Goal: Information Seeking & Learning: Learn about a topic

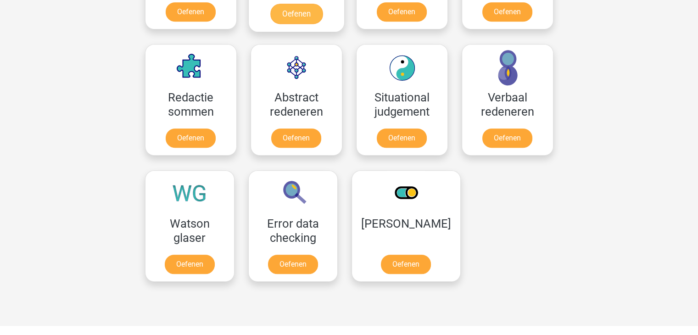
scroll to position [643, 0]
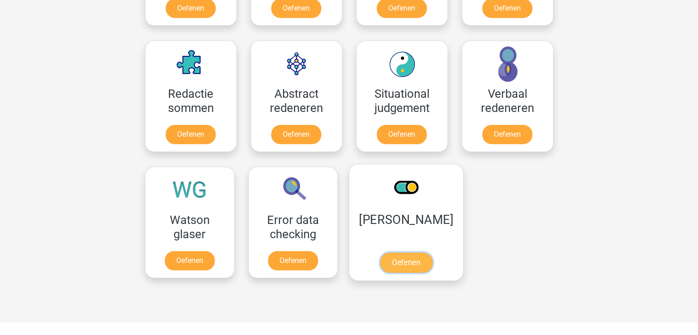
click at [408, 253] on link "Oefenen" at bounding box center [406, 263] width 52 height 20
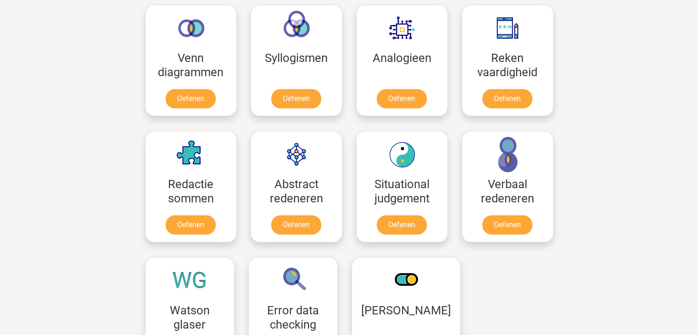
scroll to position [551, 0]
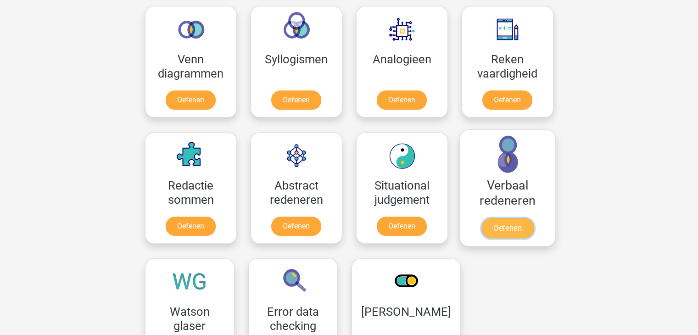
click at [509, 218] on link "Oefenen" at bounding box center [507, 228] width 52 height 20
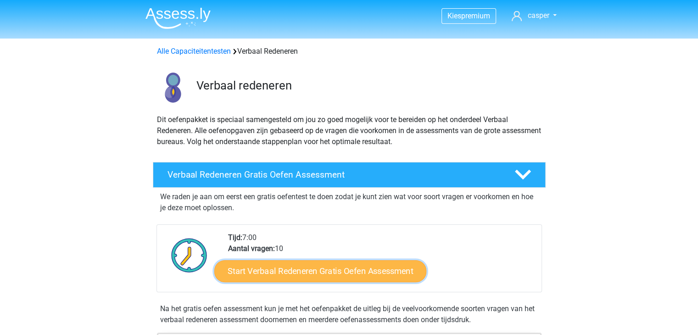
click at [293, 269] on link "Start Verbaal Redeneren Gratis Oefen Assessment" at bounding box center [320, 271] width 212 height 22
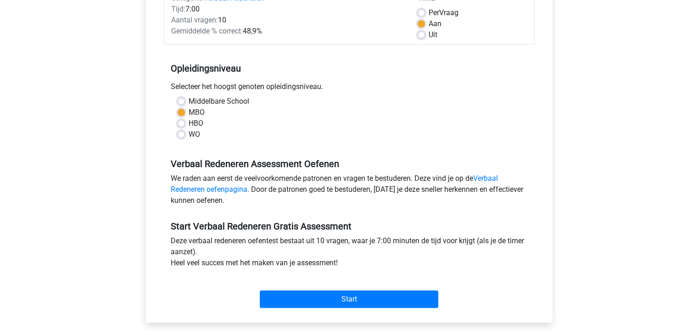
scroll to position [138, 0]
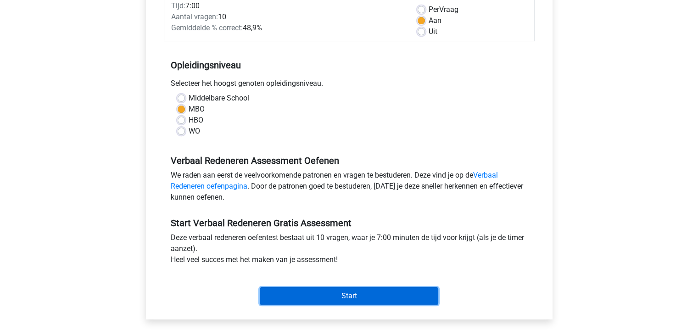
click at [363, 298] on input "Start" at bounding box center [349, 295] width 179 height 17
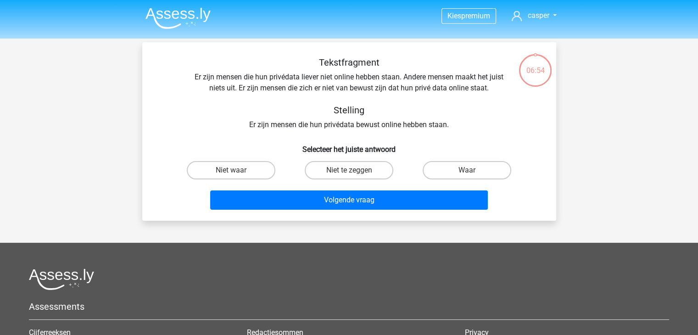
click at [167, 12] on img at bounding box center [178, 18] width 65 height 22
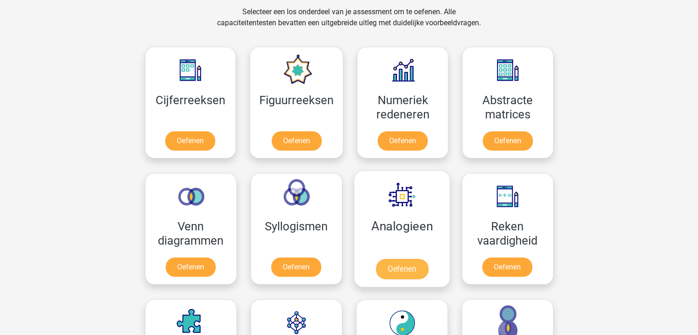
scroll to position [367, 0]
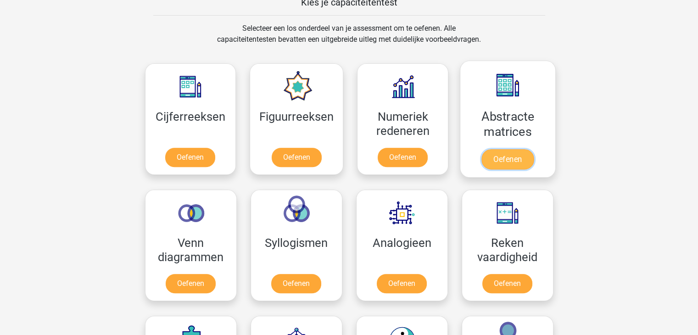
click at [522, 149] on link "Oefenen" at bounding box center [508, 159] width 52 height 20
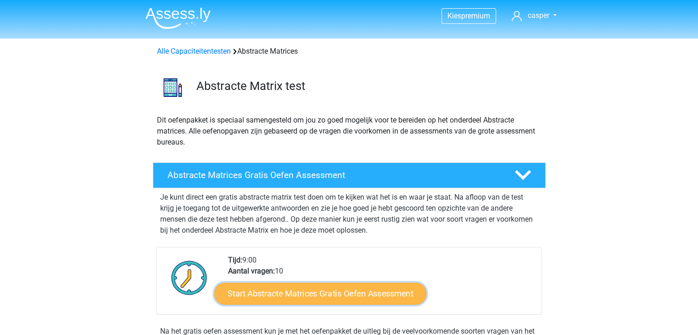
click at [302, 287] on link "Start Abstracte Matrices Gratis Oefen Assessment" at bounding box center [320, 293] width 212 height 22
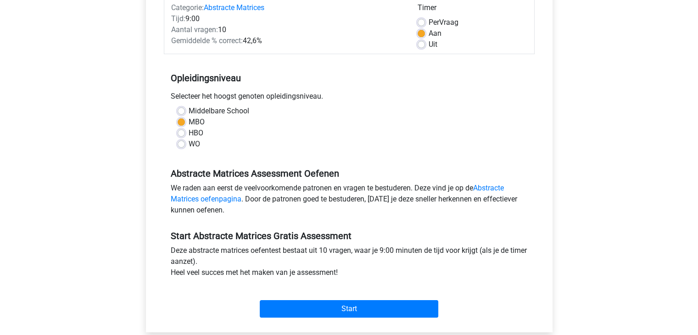
scroll to position [138, 0]
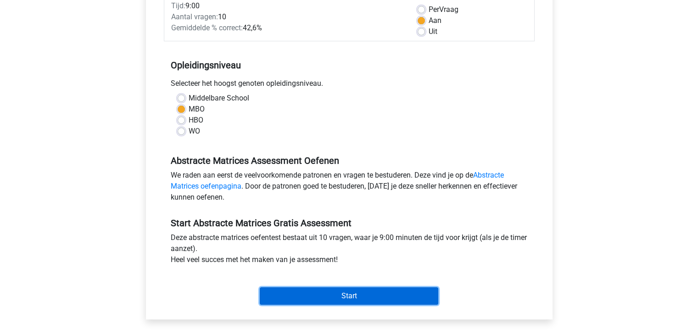
click at [303, 291] on input "Start" at bounding box center [349, 295] width 179 height 17
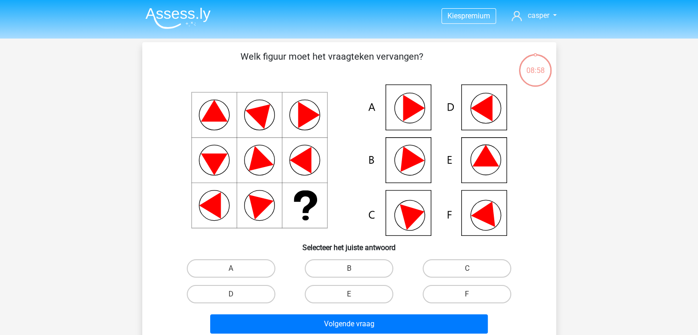
click at [176, 13] on img at bounding box center [178, 18] width 65 height 22
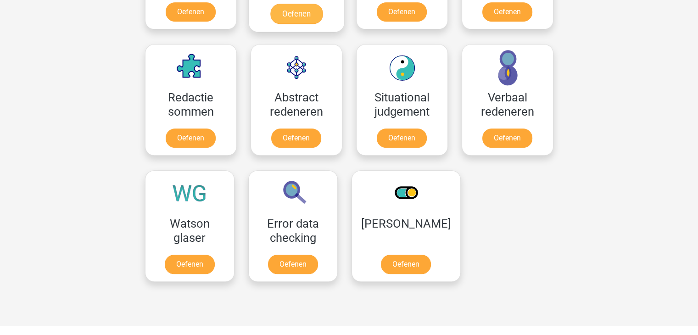
scroll to position [643, 0]
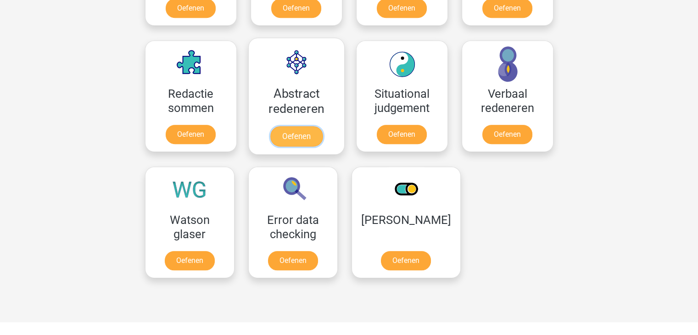
click at [292, 126] on link "Oefenen" at bounding box center [296, 136] width 52 height 20
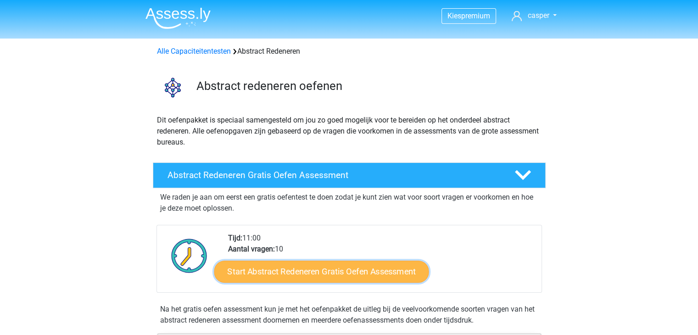
click at [309, 278] on link "Start Abstract Redeneren Gratis Oefen Assessment" at bounding box center [321, 271] width 215 height 22
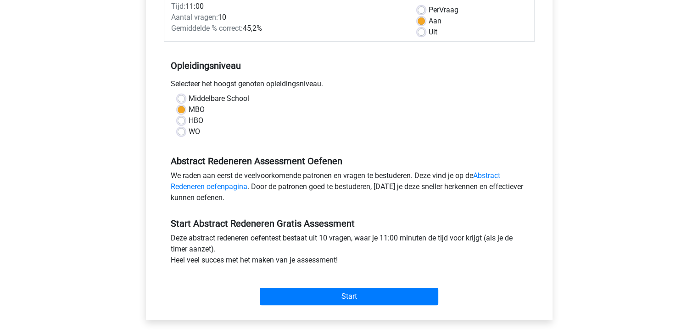
scroll to position [138, 0]
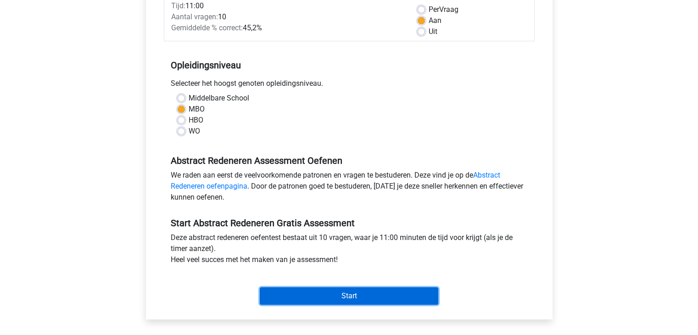
click at [354, 298] on input "Start" at bounding box center [349, 295] width 179 height 17
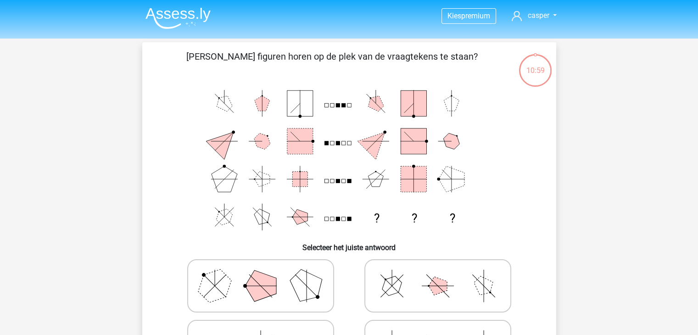
click at [159, 19] on img at bounding box center [178, 18] width 65 height 22
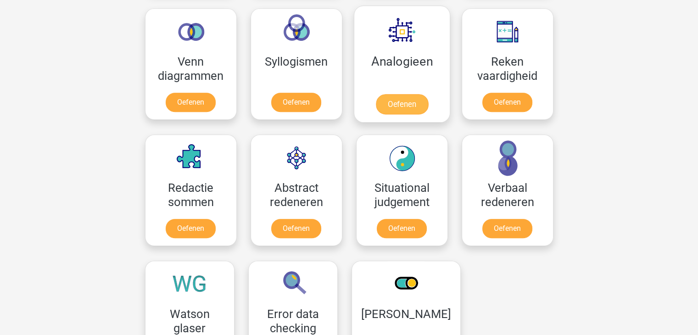
scroll to position [551, 0]
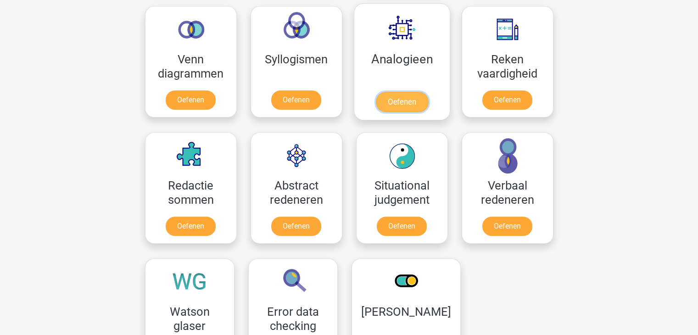
click at [419, 92] on link "Oefenen" at bounding box center [402, 102] width 52 height 20
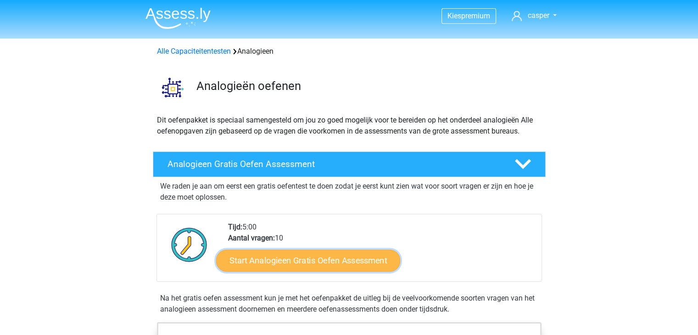
click at [329, 260] on link "Start Analogieen Gratis Oefen Assessment" at bounding box center [308, 260] width 184 height 22
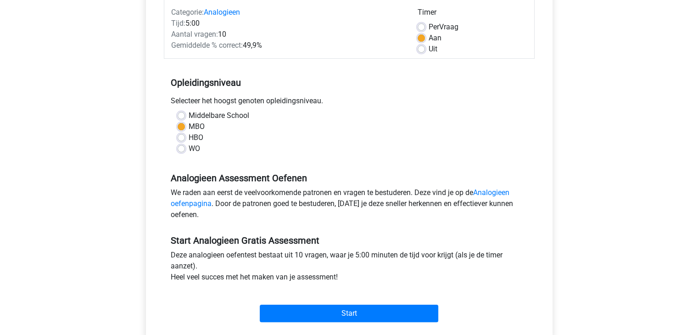
scroll to position [138, 0]
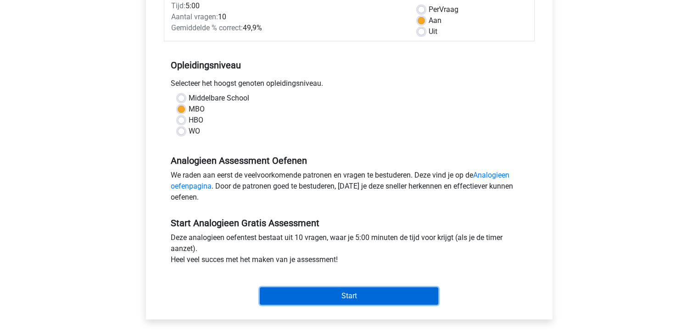
click at [323, 295] on input "Start" at bounding box center [349, 295] width 179 height 17
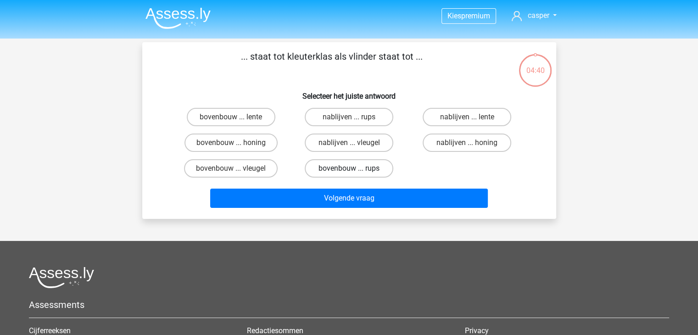
click at [368, 172] on label "bovenbouw ... rups" at bounding box center [349, 168] width 89 height 18
click at [355, 172] on input "bovenbouw ... rups" at bounding box center [352, 172] width 6 height 6
radio input "true"
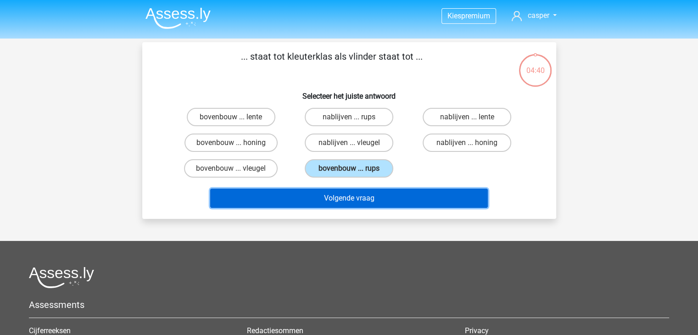
click at [369, 197] on button "Volgende vraag" at bounding box center [349, 198] width 278 height 19
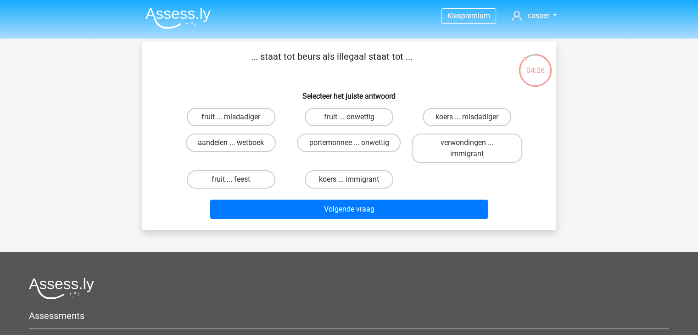
click at [257, 144] on label "aandelen ... wetboek" at bounding box center [231, 143] width 90 height 18
click at [237, 144] on input "aandelen ... wetboek" at bounding box center [234, 146] width 6 height 6
radio input "true"
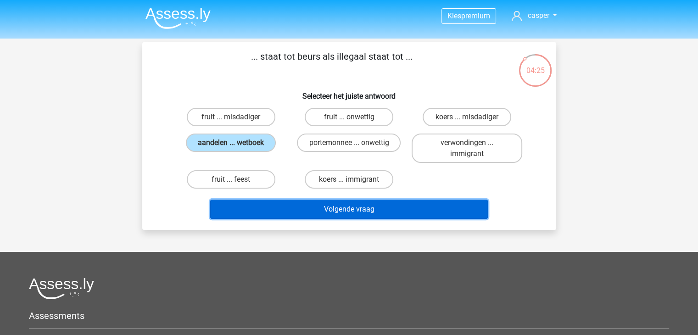
click at [356, 212] on button "Volgende vraag" at bounding box center [349, 209] width 278 height 19
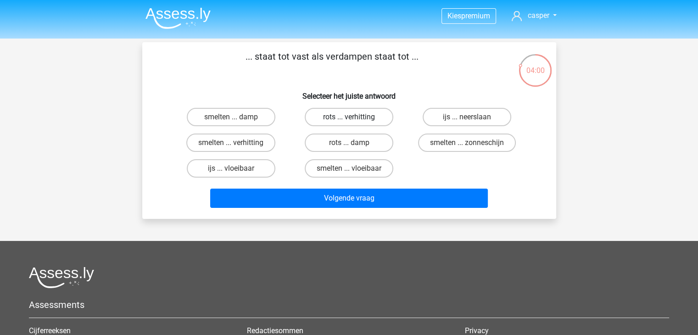
click at [370, 116] on label "rots ... verhitting" at bounding box center [349, 117] width 89 height 18
click at [355, 117] on input "rots ... verhitting" at bounding box center [352, 120] width 6 height 6
radio input "true"
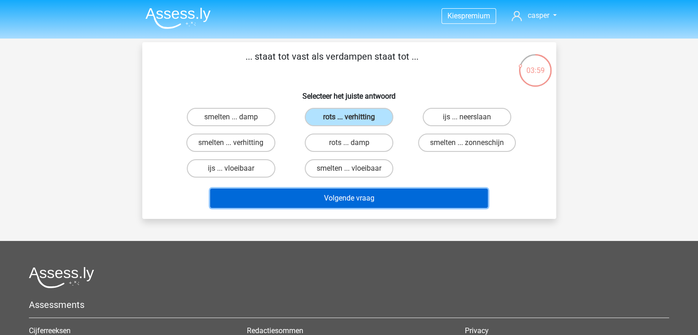
click at [363, 197] on button "Volgende vraag" at bounding box center [349, 198] width 278 height 19
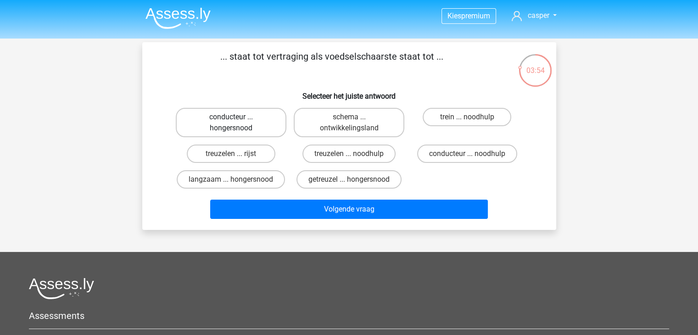
click at [231, 124] on label "conducteur ... hongersnood" at bounding box center [231, 122] width 111 height 29
click at [231, 123] on input "conducteur ... hongersnood" at bounding box center [234, 120] width 6 height 6
radio input "true"
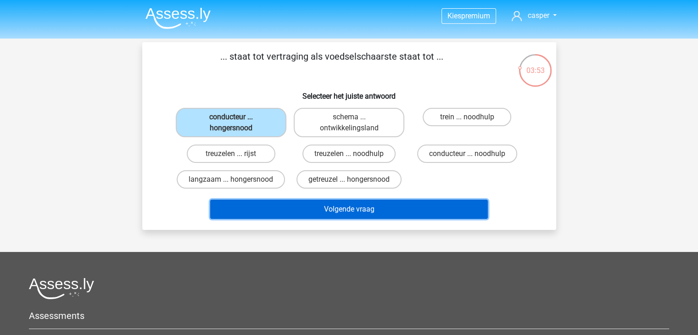
click at [342, 206] on button "Volgende vraag" at bounding box center [349, 209] width 278 height 19
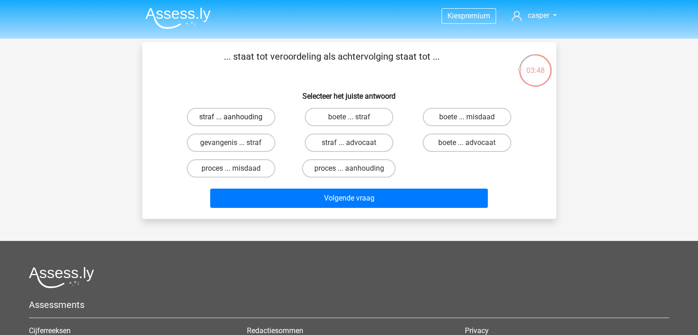
click at [246, 118] on label "straf ... aanhouding" at bounding box center [231, 117] width 89 height 18
click at [237, 118] on input "straf ... aanhouding" at bounding box center [234, 120] width 6 height 6
radio input "true"
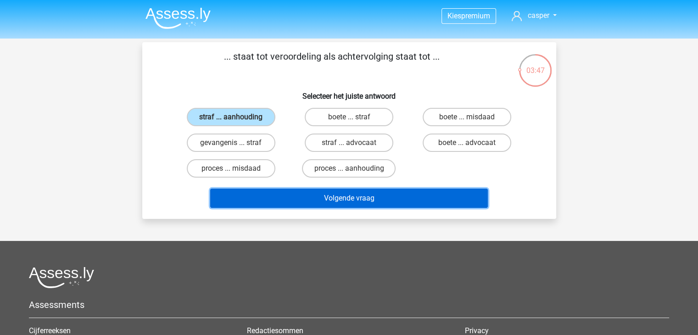
click at [366, 202] on button "Volgende vraag" at bounding box center [349, 198] width 278 height 19
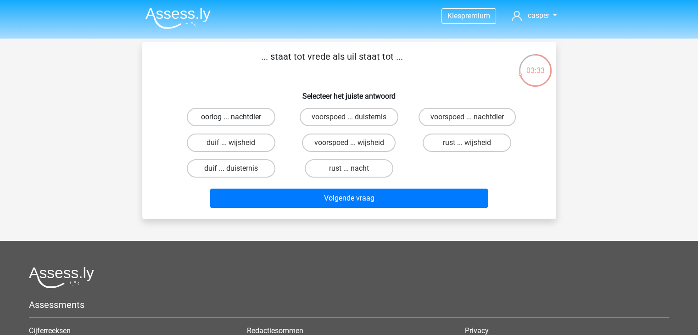
click at [255, 119] on label "oorlog ... nachtdier" at bounding box center [231, 117] width 89 height 18
click at [237, 119] on input "oorlog ... nachtdier" at bounding box center [234, 120] width 6 height 6
radio input "true"
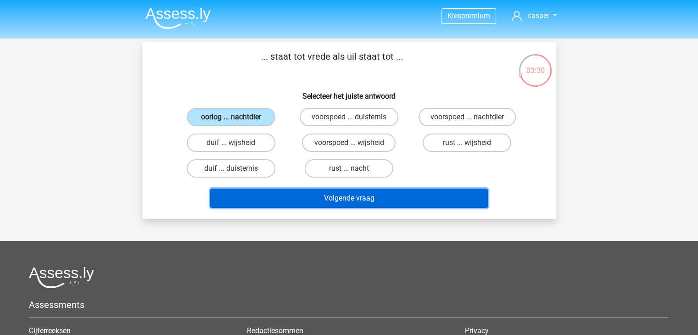
click at [354, 203] on button "Volgende vraag" at bounding box center [349, 198] width 278 height 19
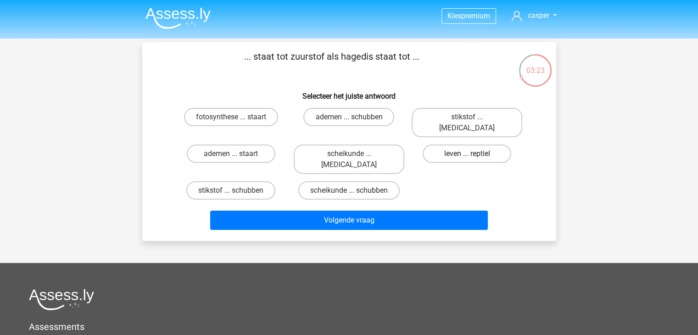
click at [463, 145] on label "leven ... reptiel" at bounding box center [467, 154] width 89 height 18
click at [467, 154] on input "leven ... reptiel" at bounding box center [470, 157] width 6 height 6
radio input "true"
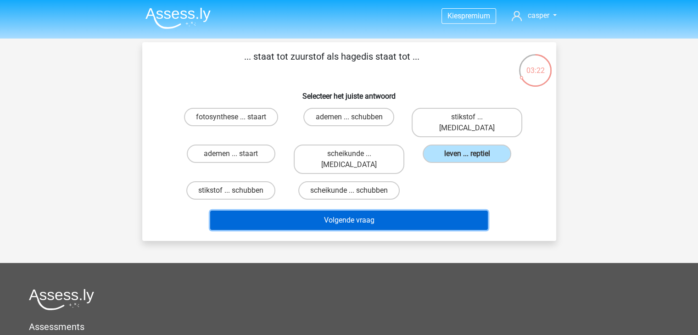
click at [360, 211] on button "Volgende vraag" at bounding box center [349, 220] width 278 height 19
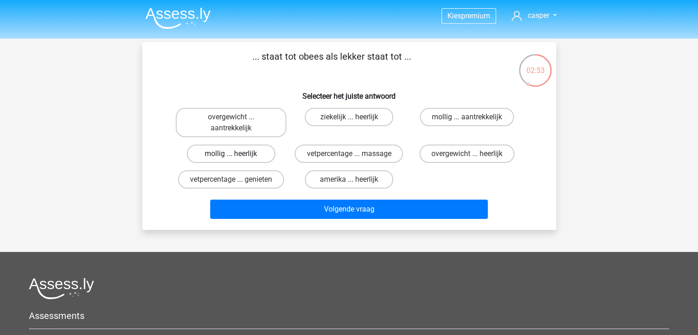
click at [241, 151] on label "mollig ... heerlijk" at bounding box center [231, 154] width 89 height 18
click at [237, 154] on input "mollig ... heerlijk" at bounding box center [234, 157] width 6 height 6
radio input "true"
click at [484, 153] on label "overgewicht ... heerlijk" at bounding box center [467, 154] width 95 height 18
click at [473, 154] on input "overgewicht ... heerlijk" at bounding box center [470, 157] width 6 height 6
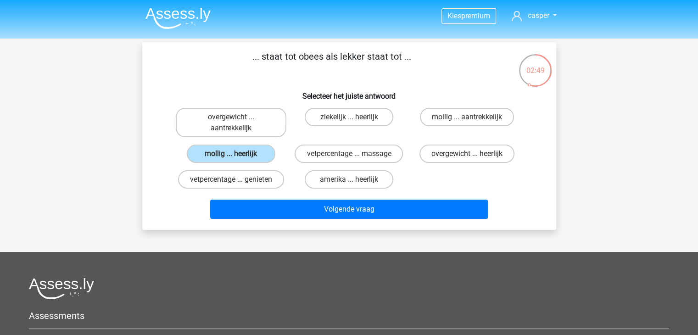
radio input "true"
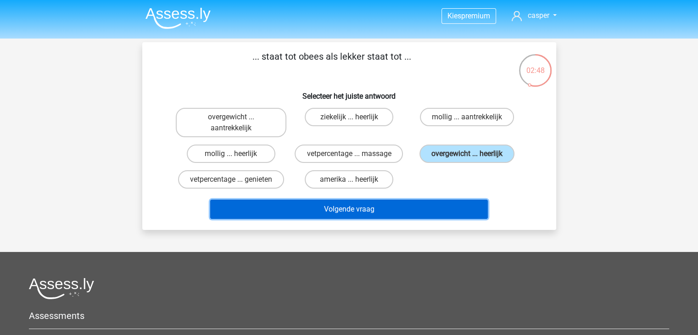
click at [354, 214] on button "Volgende vraag" at bounding box center [349, 209] width 278 height 19
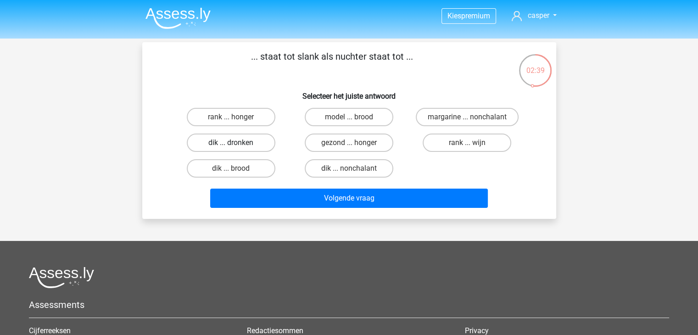
click at [267, 146] on label "dik ... dronken" at bounding box center [231, 143] width 89 height 18
click at [237, 146] on input "dik ... dronken" at bounding box center [234, 146] width 6 height 6
radio input "true"
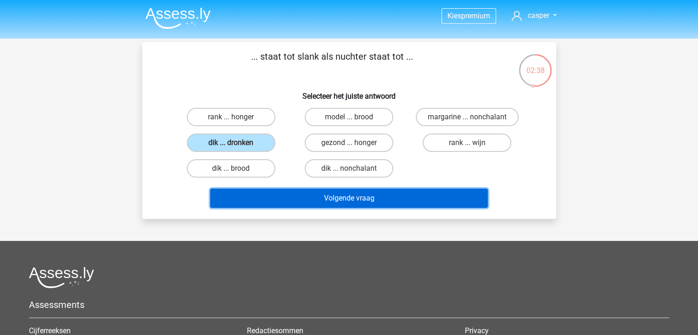
click at [340, 202] on button "Volgende vraag" at bounding box center [349, 198] width 278 height 19
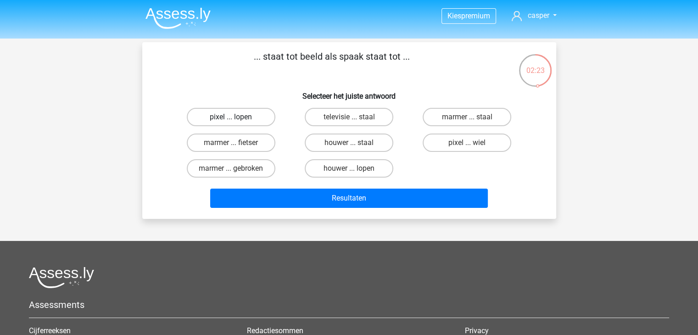
click at [253, 120] on label "pixel ... lopen" at bounding box center [231, 117] width 89 height 18
click at [237, 120] on input "pixel ... lopen" at bounding box center [234, 120] width 6 height 6
radio input "true"
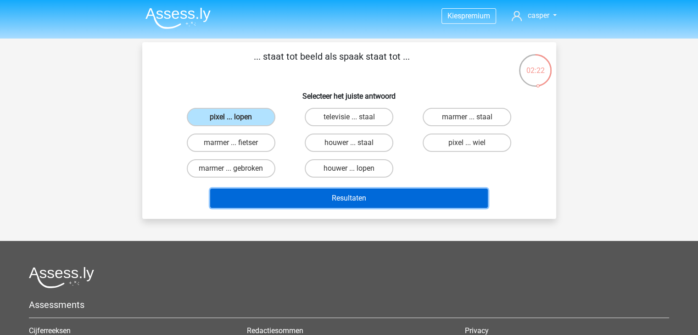
click at [372, 199] on button "Resultaten" at bounding box center [349, 198] width 278 height 19
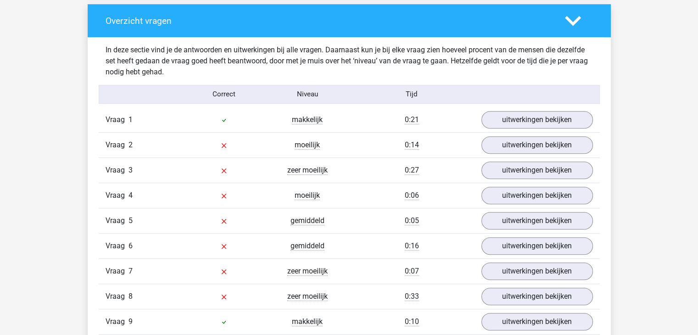
scroll to position [689, 0]
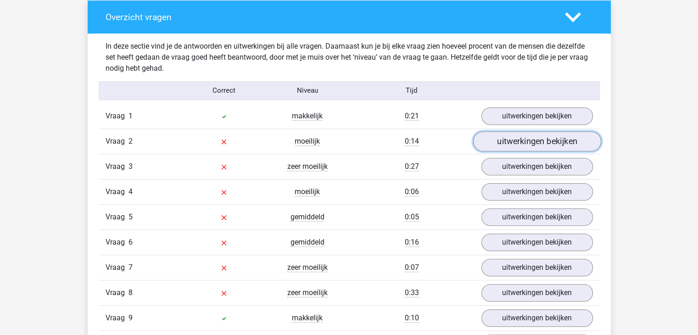
click at [537, 140] on link "uitwerkingen bekijken" at bounding box center [537, 141] width 128 height 20
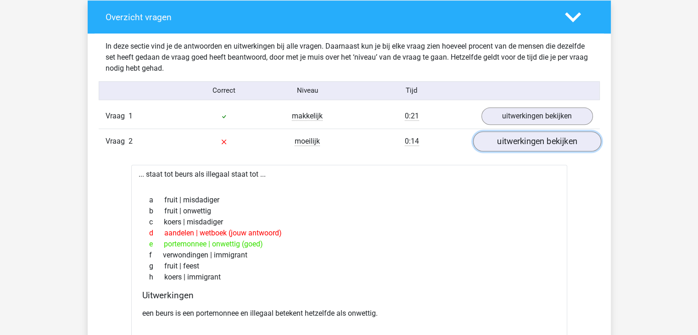
click at [510, 141] on link "uitwerkingen bekijken" at bounding box center [537, 141] width 128 height 20
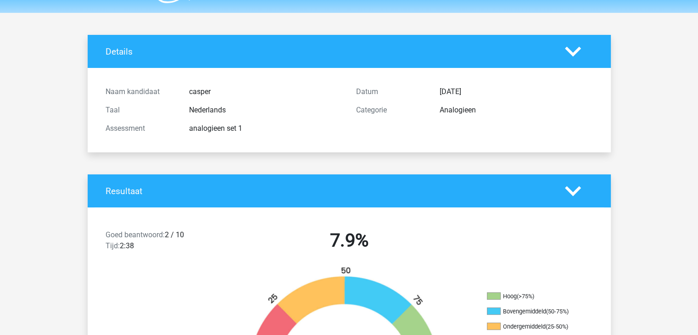
scroll to position [0, 0]
